Goal: Navigation & Orientation: Find specific page/section

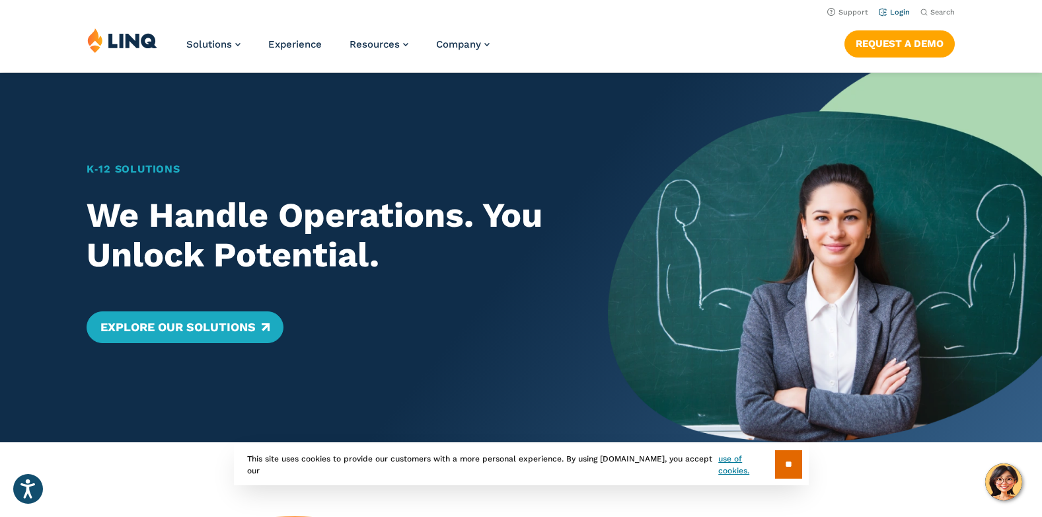
click at [903, 15] on link "Login" at bounding box center [894, 12] width 31 height 9
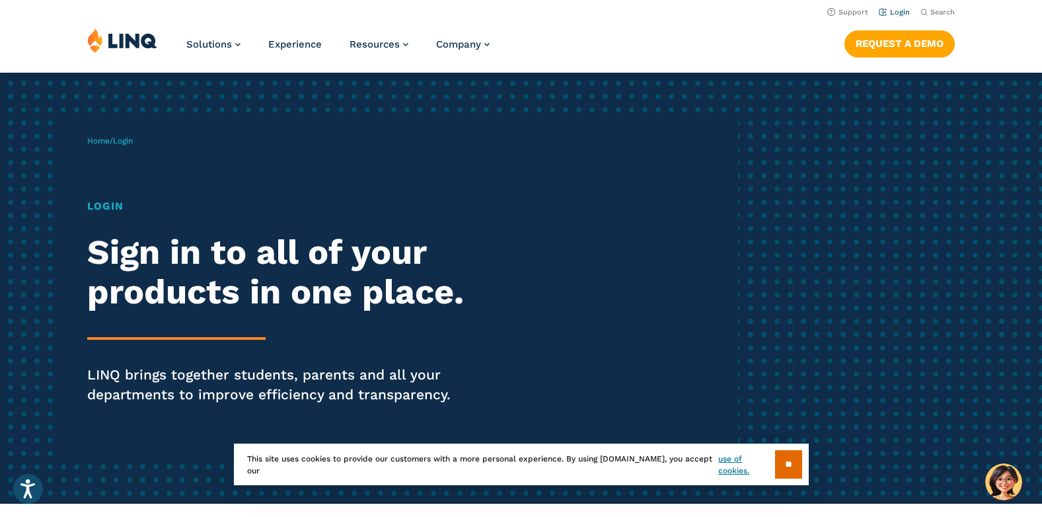
click at [896, 11] on link "Login" at bounding box center [894, 12] width 31 height 9
click at [789, 466] on input "**" at bounding box center [788, 464] width 27 height 28
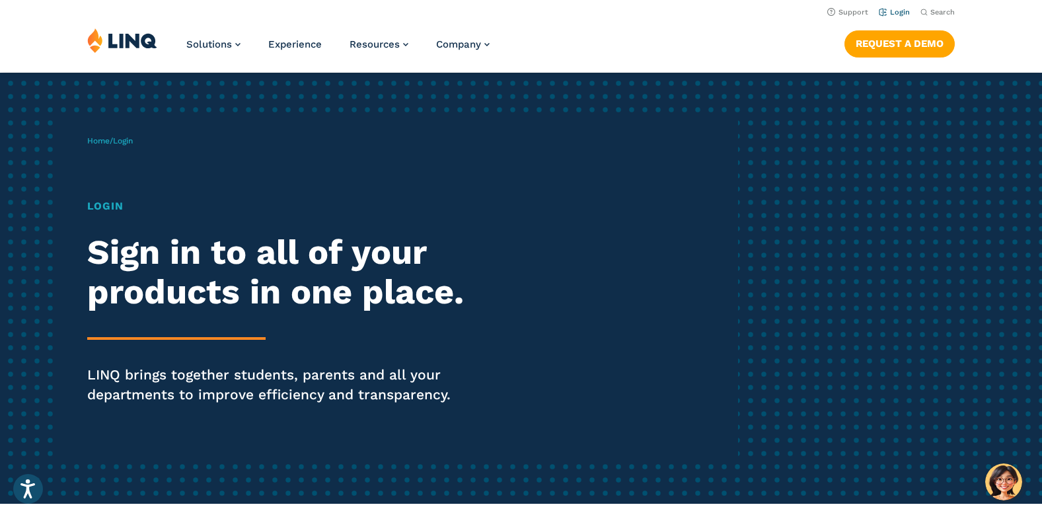
click at [903, 13] on link "Login" at bounding box center [894, 12] width 31 height 9
click at [111, 201] on h1 "Login" at bounding box center [288, 206] width 402 height 16
click at [99, 213] on h1 "Login" at bounding box center [288, 206] width 402 height 16
click at [104, 211] on h1 "Login" at bounding box center [288, 206] width 402 height 16
click at [898, 13] on link "Login" at bounding box center [894, 12] width 31 height 9
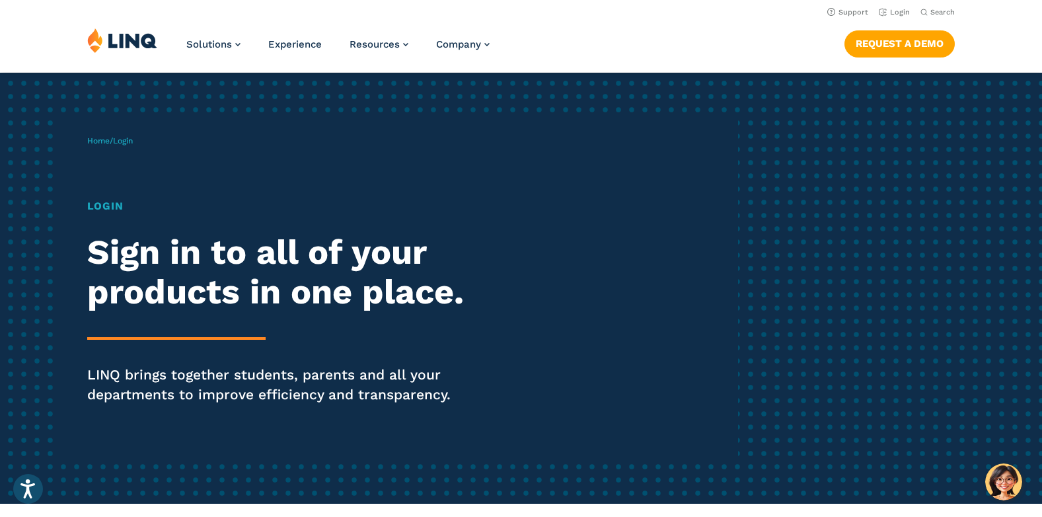
click at [564, 168] on div "Home / Login Login Sign in to all of your products in one place. LINQ brings to…" at bounding box center [412, 288] width 651 height 338
drag, startPoint x: 125, startPoint y: 141, endPoint x: 239, endPoint y: 193, distance: 125.4
click at [125, 141] on span "Login" at bounding box center [123, 140] width 20 height 9
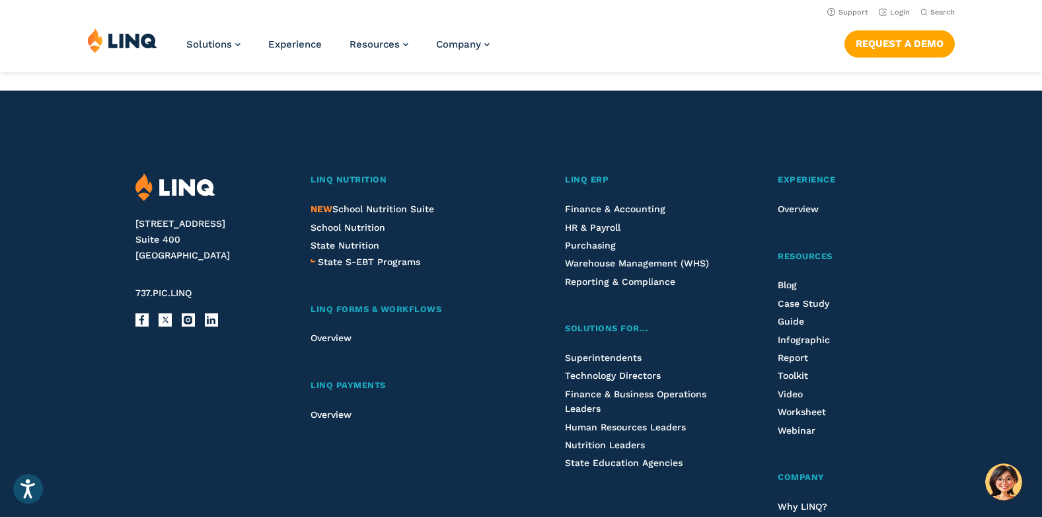
scroll to position [1327, 0]
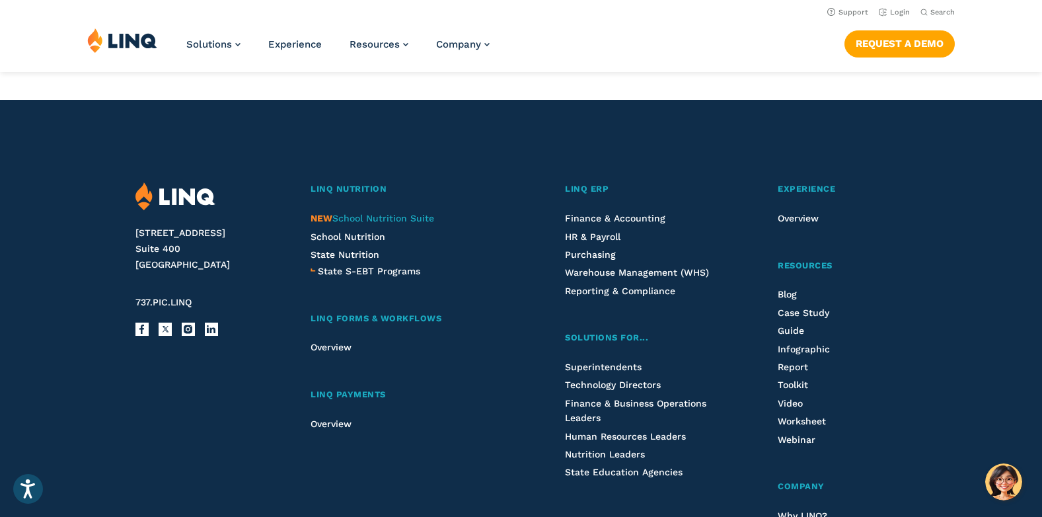
click at [408, 216] on span "NEW School Nutrition Suite" at bounding box center [373, 218] width 124 height 11
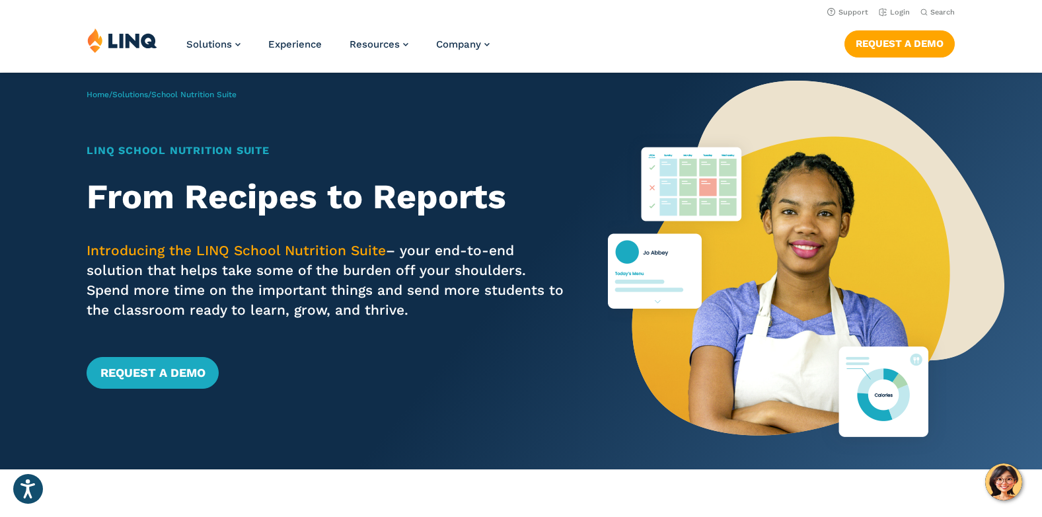
click at [555, 154] on h1 "LINQ School Nutrition Suite" at bounding box center [326, 151] width 478 height 16
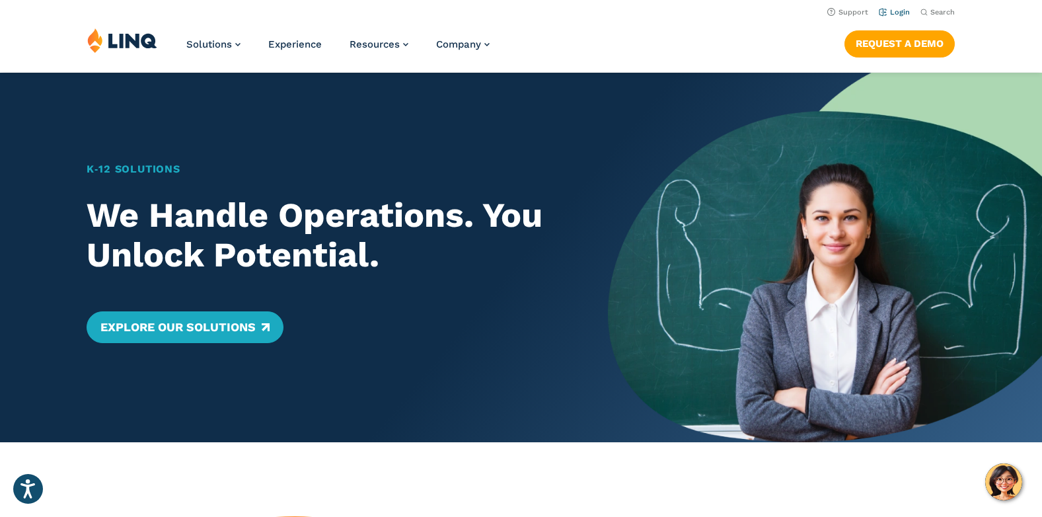
click at [893, 13] on link "Login" at bounding box center [894, 12] width 31 height 9
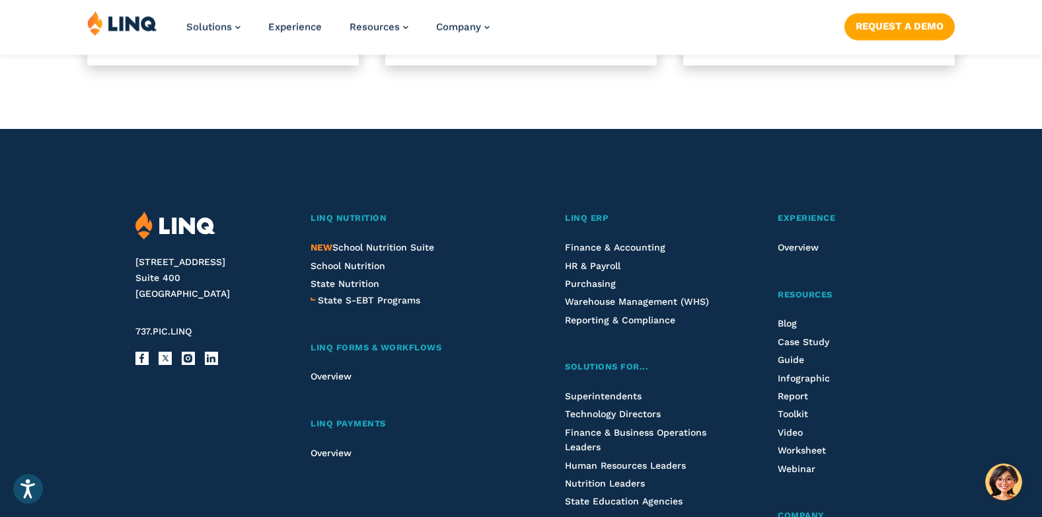
scroll to position [1321, 0]
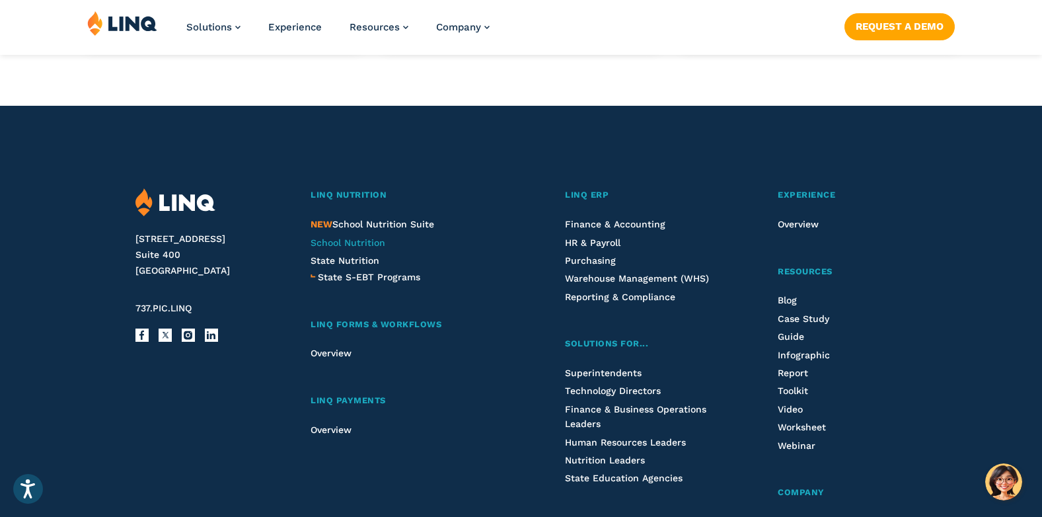
click at [345, 243] on span "School Nutrition" at bounding box center [348, 242] width 75 height 11
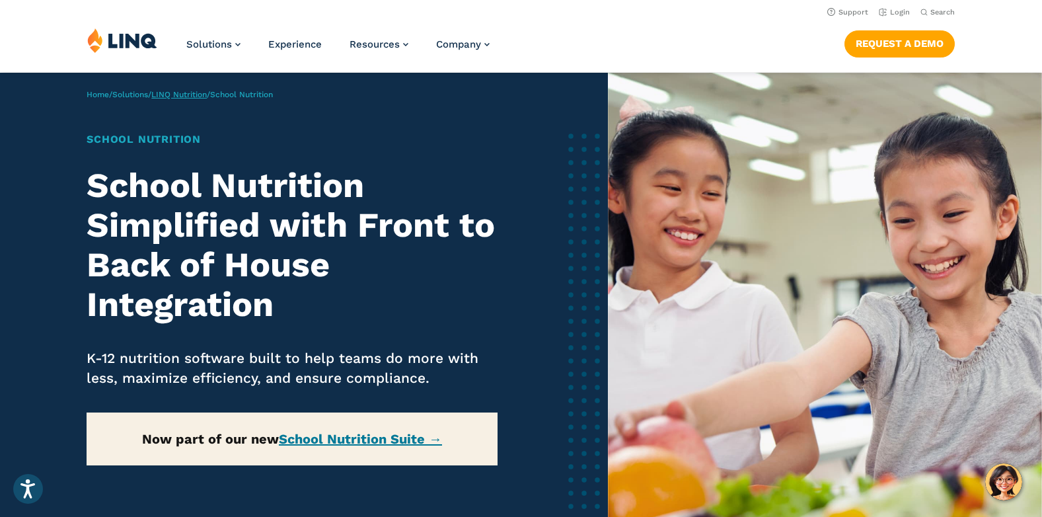
click at [182, 94] on link "LINQ Nutrition" at bounding box center [178, 94] width 55 height 9
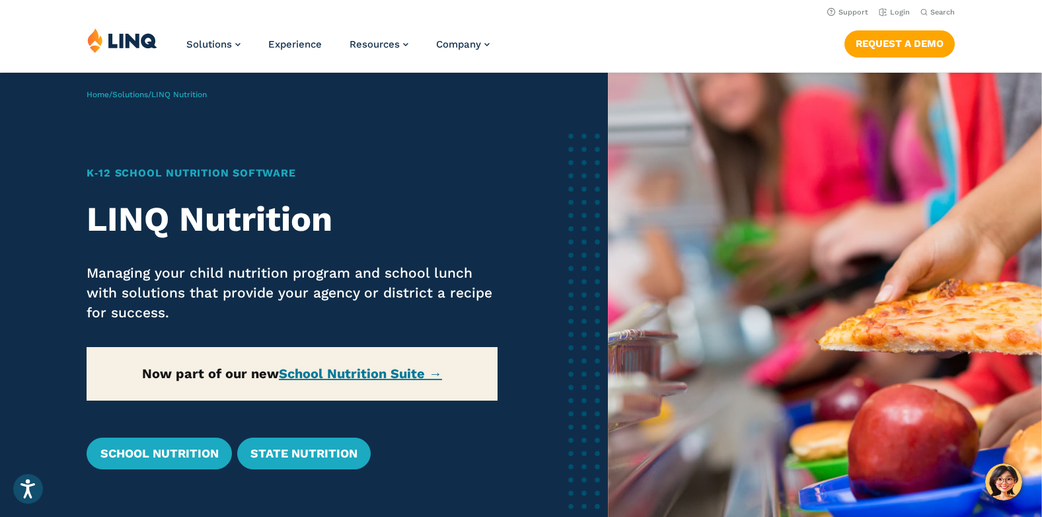
click at [521, 209] on div "Home / Solutions / LINQ Nutrition K‑12 School Nutrition Software LINQ Nutrition…" at bounding box center [304, 322] width 608 height 499
